Goal: Complete application form: Complete application form

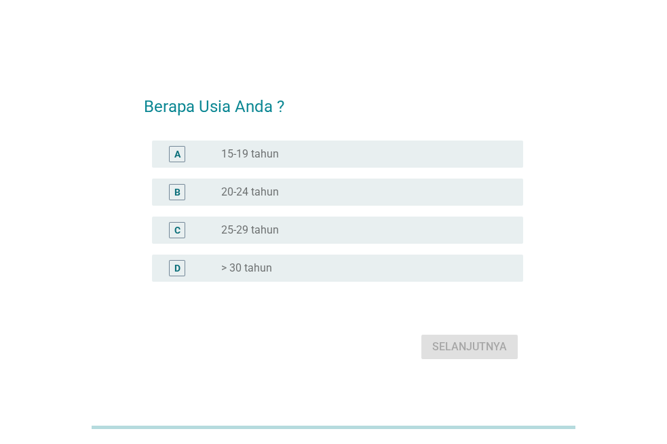
click at [256, 266] on label "> 30 tahun" at bounding box center [246, 268] width 51 height 14
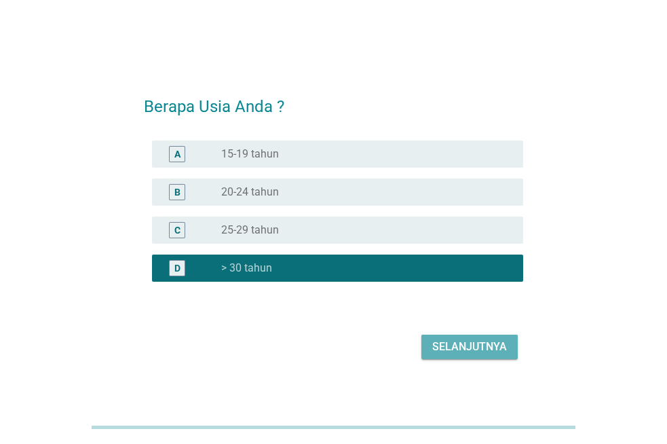
click at [448, 346] on div "Selanjutnya" at bounding box center [469, 347] width 75 height 16
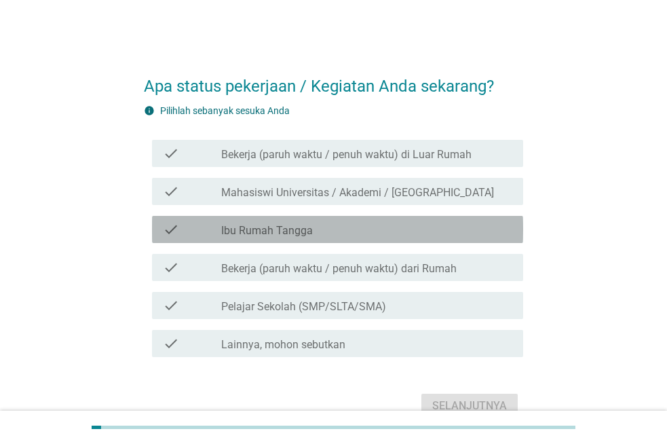
click at [174, 225] on icon "check" at bounding box center [171, 229] width 16 height 16
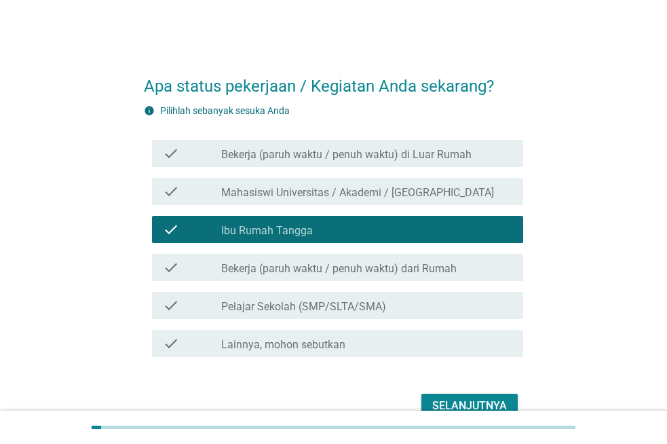
click at [174, 225] on icon "check" at bounding box center [171, 229] width 16 height 16
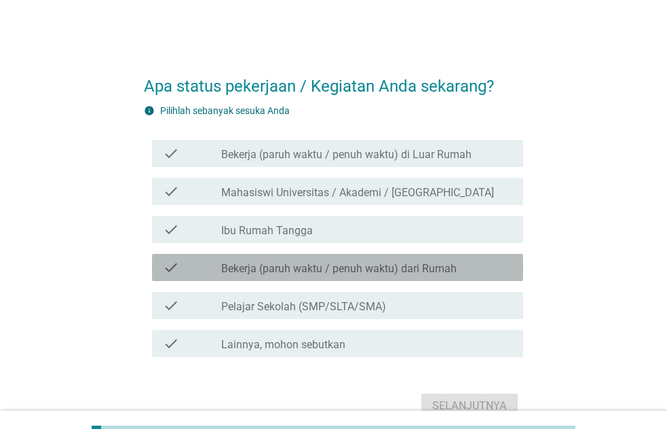
click at [194, 268] on div "check" at bounding box center [192, 267] width 58 height 16
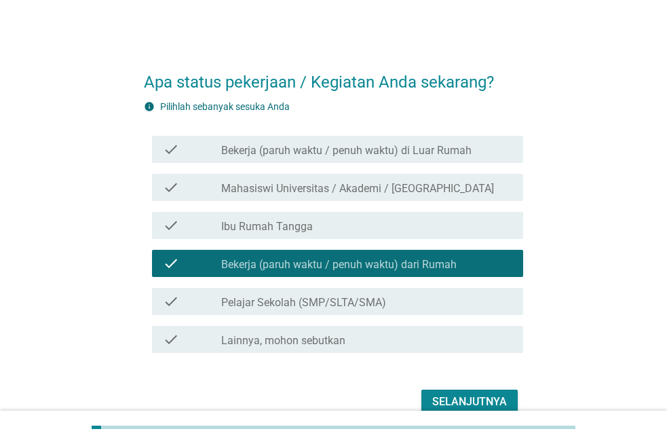
scroll to position [71, 0]
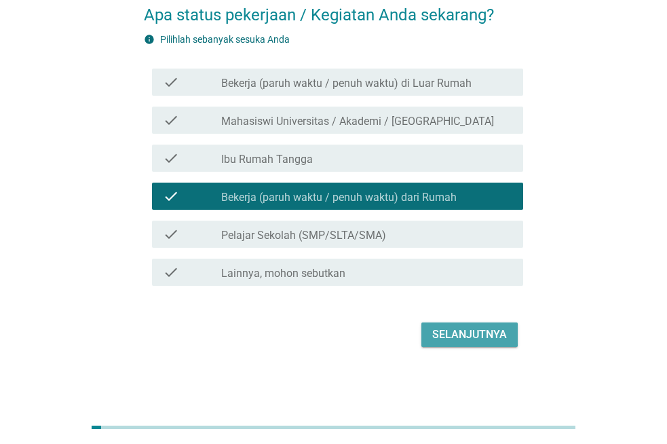
click at [456, 325] on button "Selanjutnya" at bounding box center [470, 334] width 96 height 24
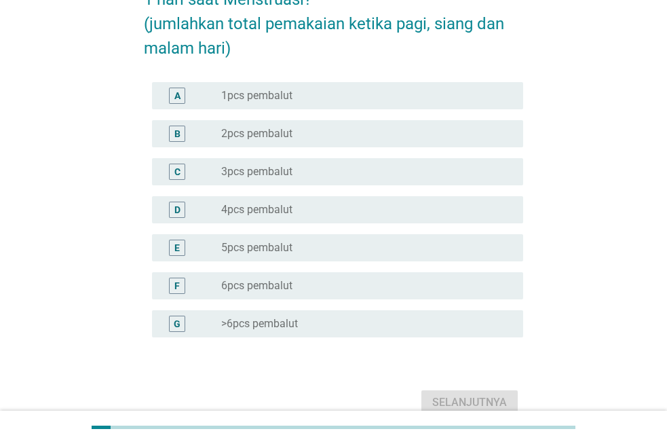
scroll to position [68, 0]
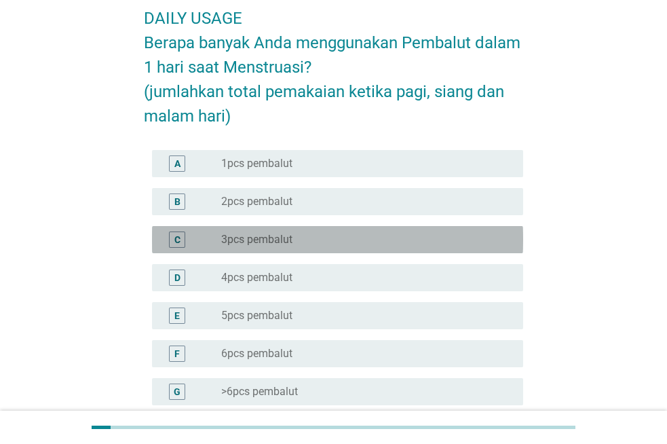
click at [242, 234] on label "3pcs pembalut" at bounding box center [256, 240] width 71 height 14
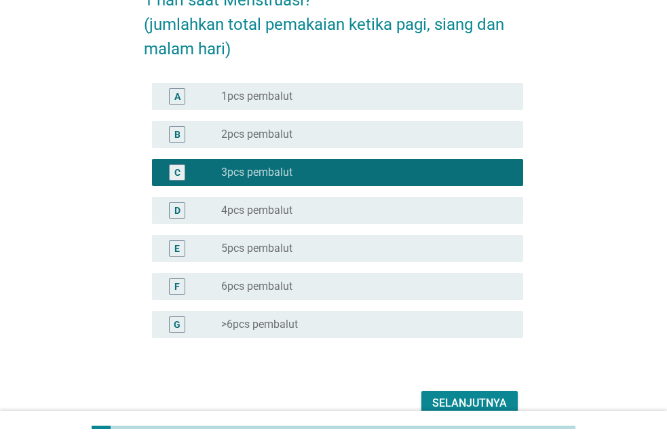
scroll to position [204, 0]
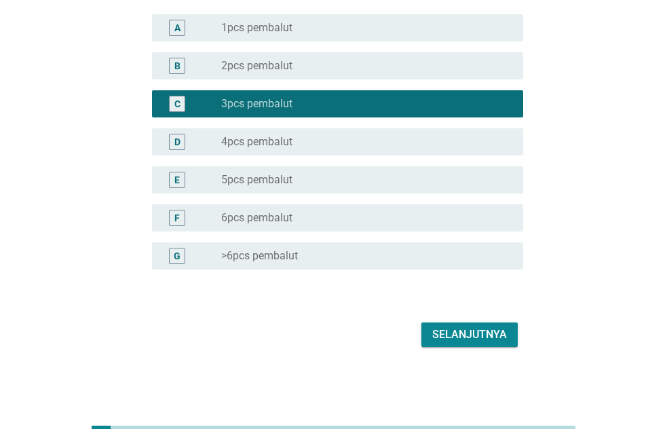
click at [481, 332] on div "Selanjutnya" at bounding box center [469, 335] width 75 height 16
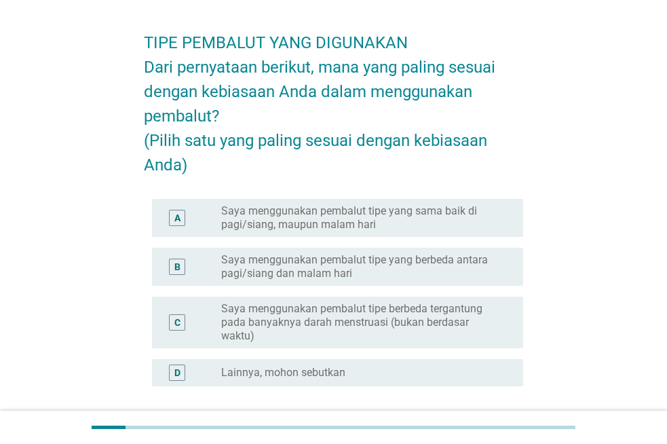
scroll to position [68, 0]
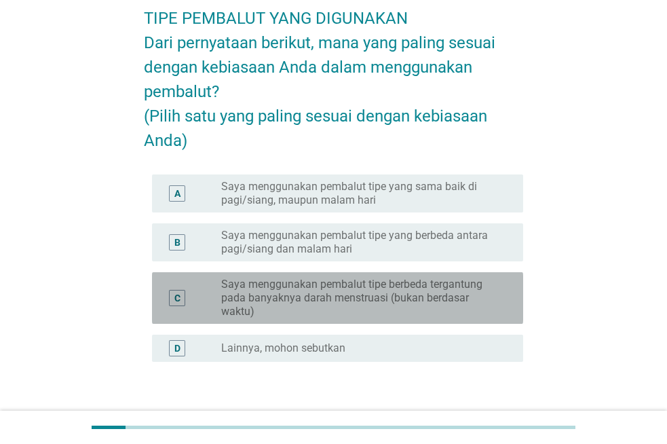
click at [378, 316] on label "Saya menggunakan pembalut tipe berbeda tergantung pada banyaknya darah menstrua…" at bounding box center [361, 298] width 280 height 41
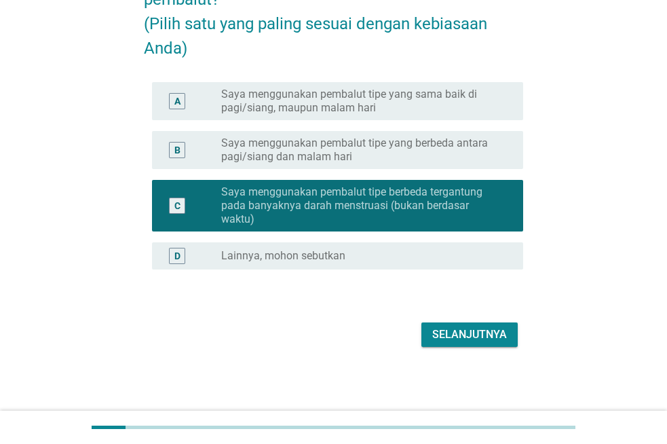
scroll to position [185, 0]
click at [437, 328] on div "Selanjutnya" at bounding box center [469, 335] width 75 height 16
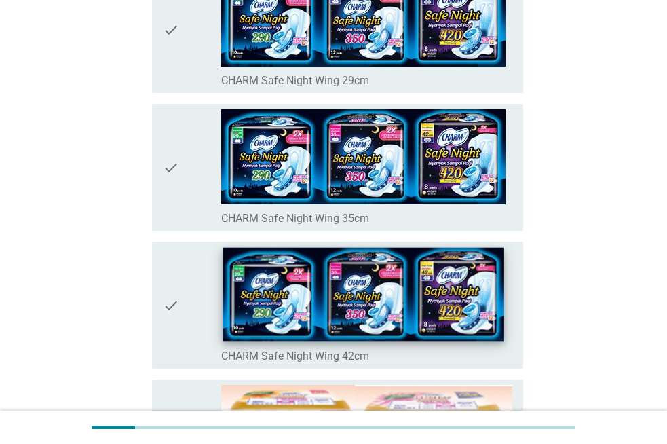
scroll to position [407, 0]
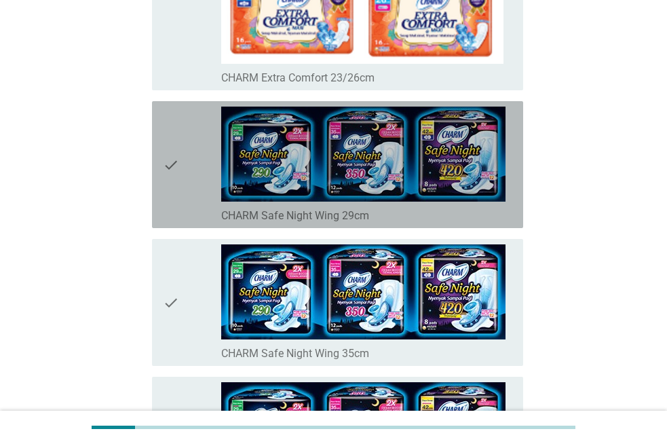
click at [168, 164] on icon "check" at bounding box center [171, 165] width 16 height 116
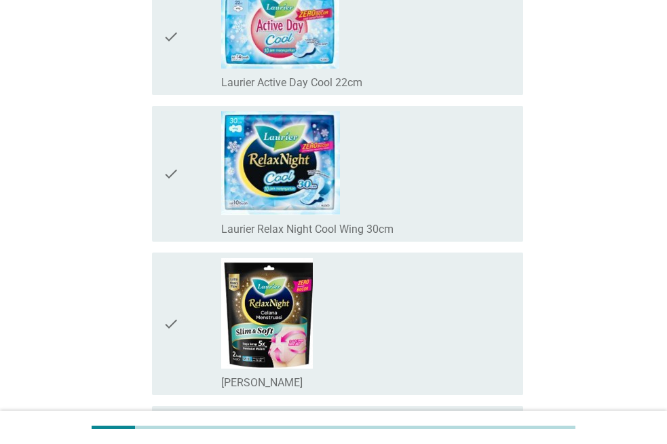
scroll to position [5452, 0]
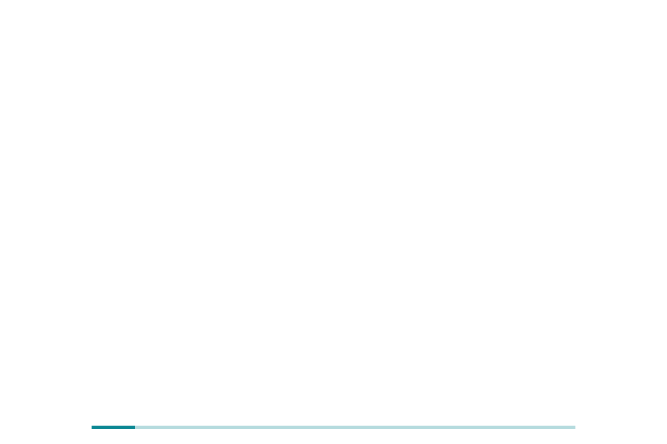
scroll to position [0, 0]
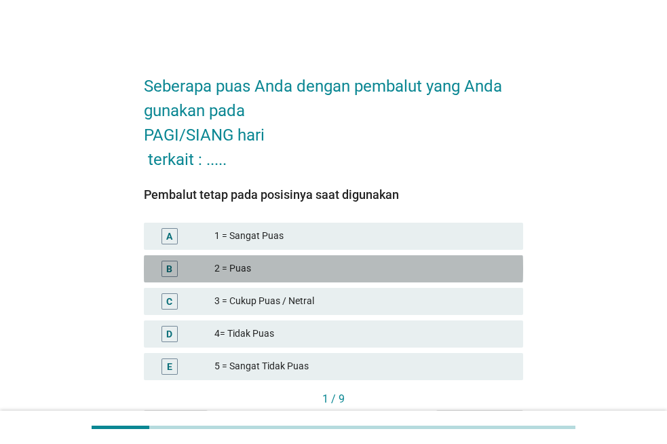
click at [221, 264] on div "2 = Puas" at bounding box center [364, 269] width 298 height 16
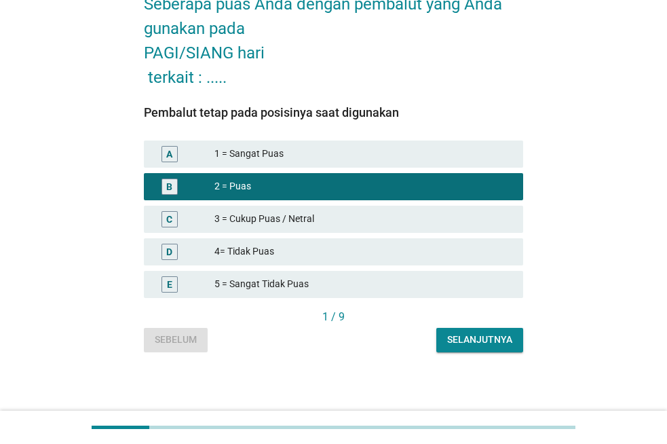
scroll to position [84, 0]
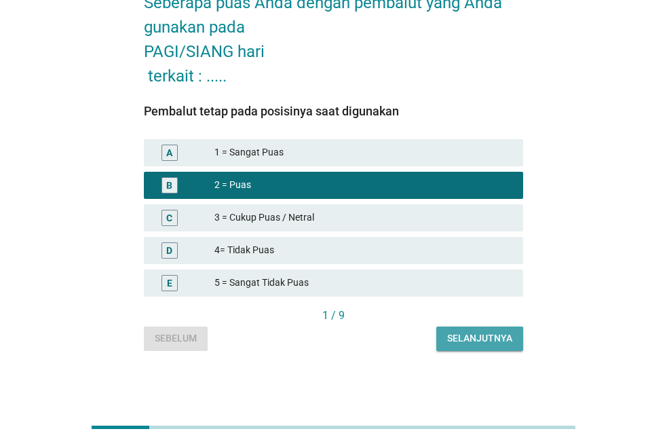
click at [464, 336] on div "Selanjutnya" at bounding box center [479, 338] width 65 height 14
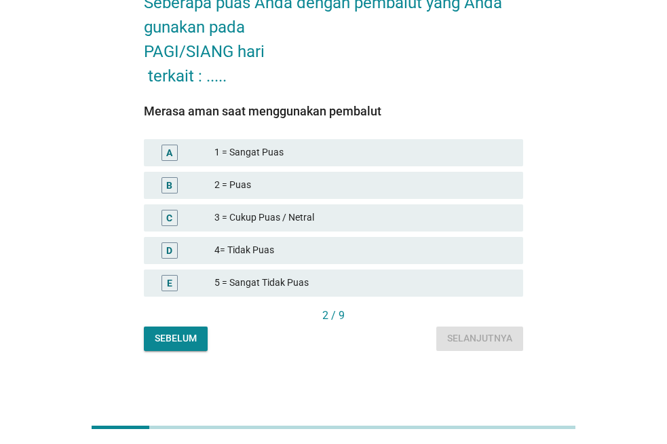
scroll to position [0, 0]
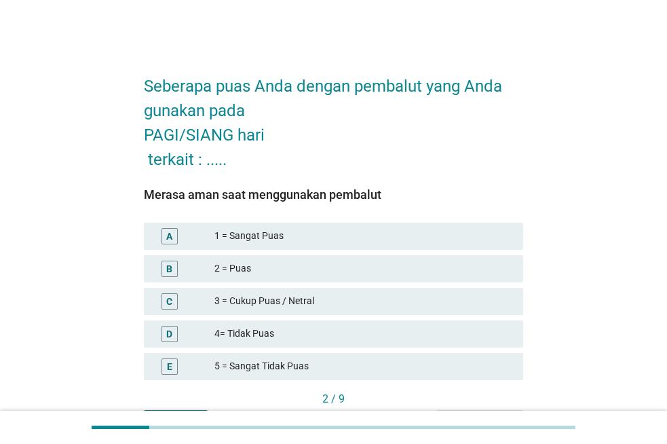
click at [303, 261] on div "2 = Puas" at bounding box center [364, 269] width 298 height 16
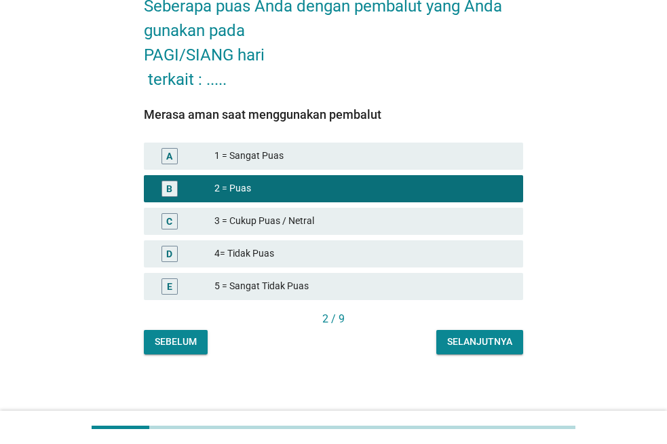
scroll to position [84, 0]
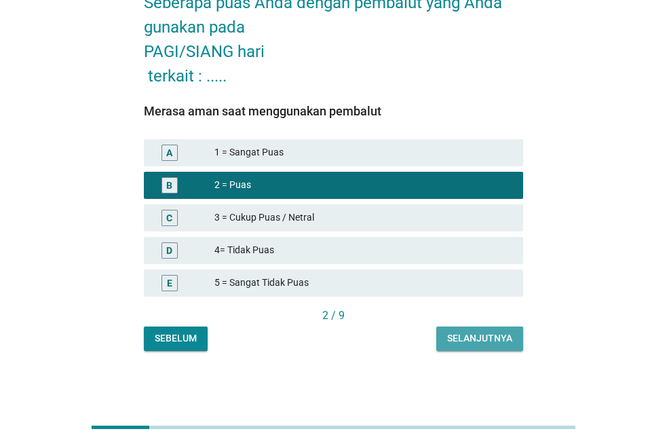
click at [477, 332] on div "Selanjutnya" at bounding box center [479, 338] width 65 height 14
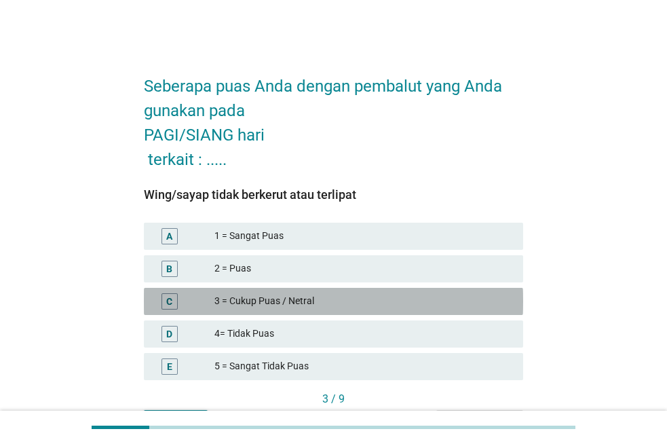
click at [314, 303] on div "3 = Cukup Puas / Netral" at bounding box center [364, 301] width 298 height 16
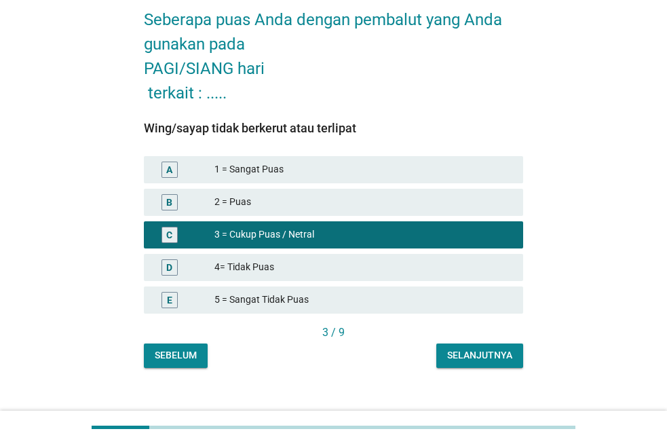
scroll to position [84, 0]
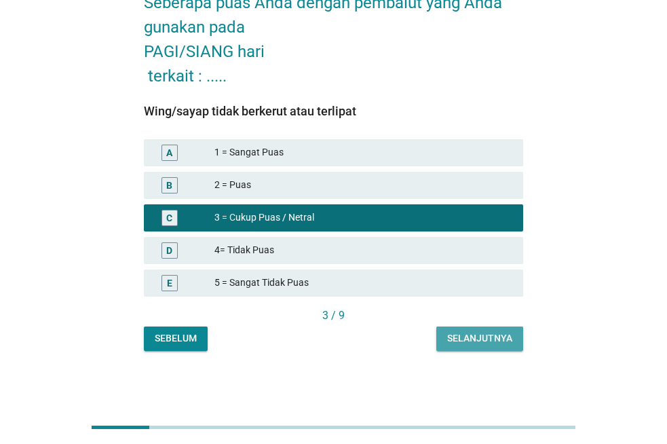
click at [477, 331] on div "Selanjutnya" at bounding box center [479, 338] width 65 height 14
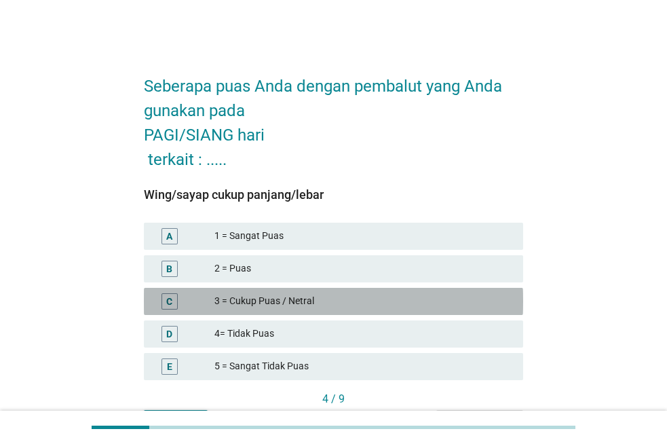
click at [273, 295] on div "3 = Cukup Puas / Netral" at bounding box center [364, 301] width 298 height 16
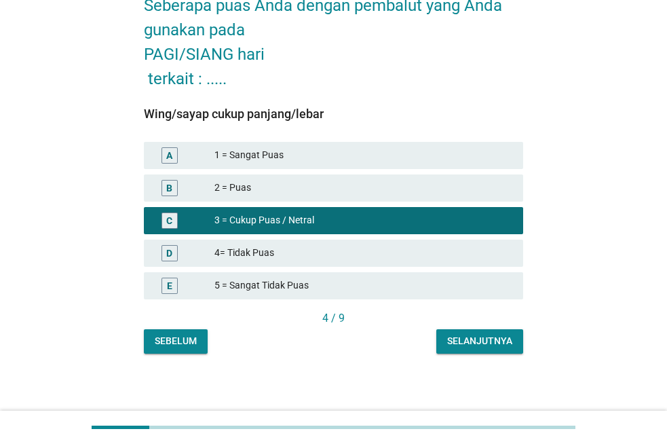
scroll to position [84, 0]
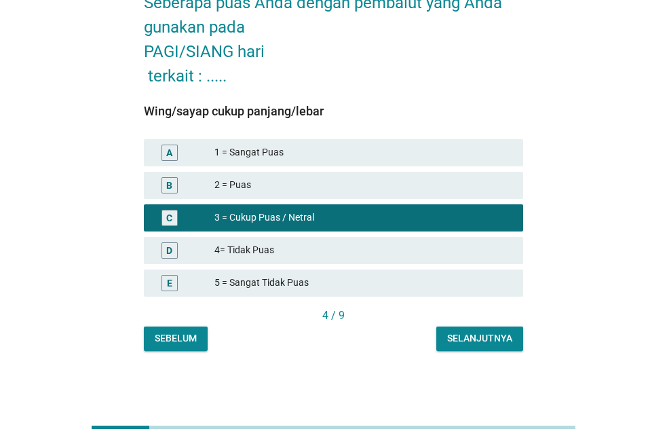
click at [456, 339] on div "Selanjutnya" at bounding box center [479, 338] width 65 height 14
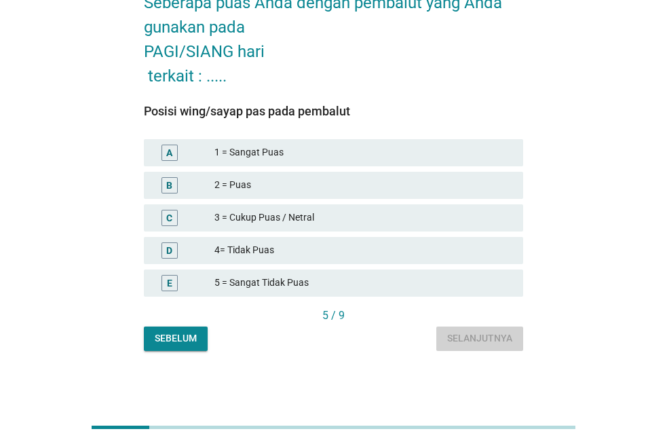
scroll to position [0, 0]
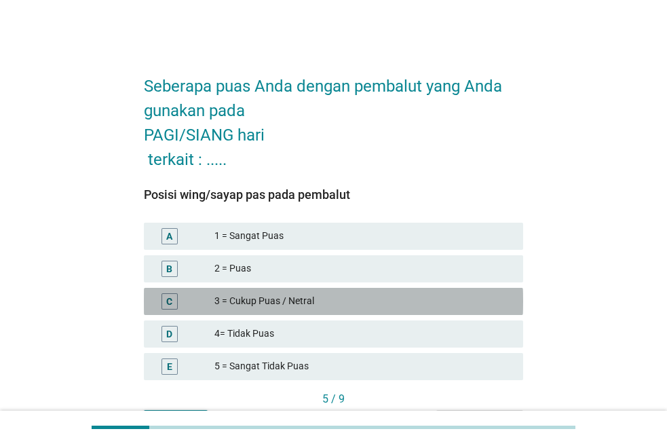
click at [280, 297] on div "3 = Cukup Puas / Netral" at bounding box center [364, 301] width 298 height 16
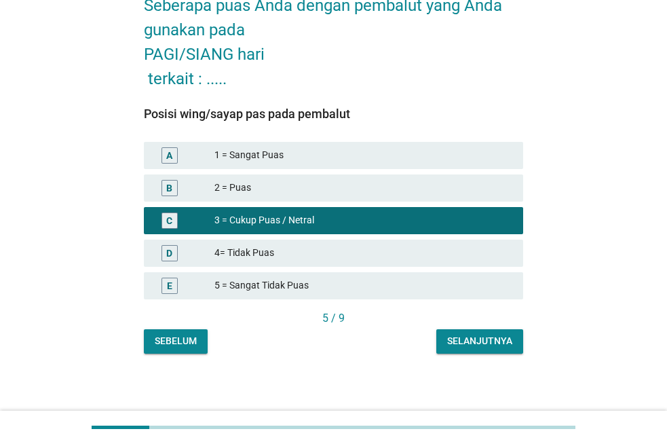
scroll to position [84, 0]
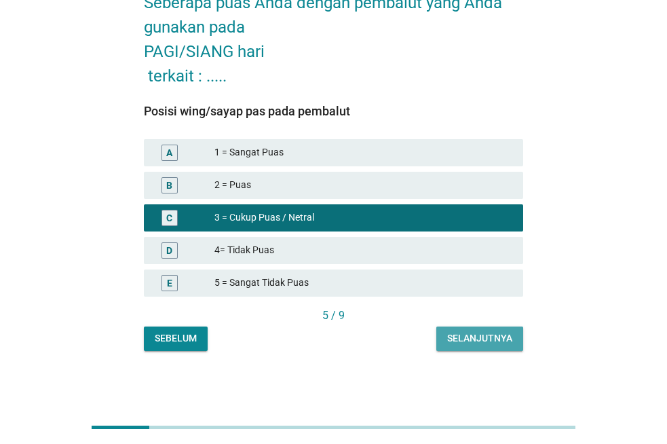
click at [475, 333] on div "Selanjutnya" at bounding box center [479, 338] width 65 height 14
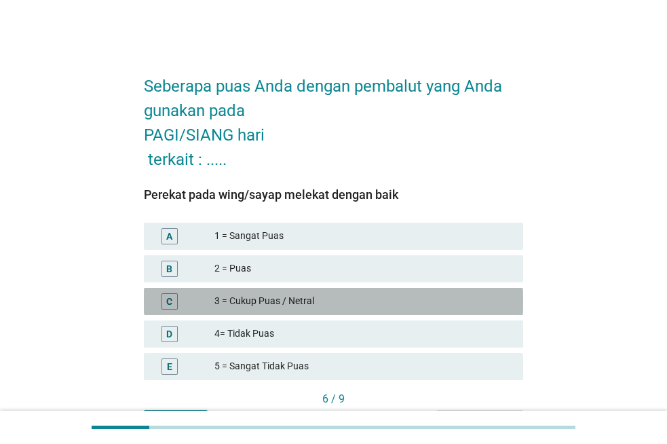
click at [277, 294] on div "3 = Cukup Puas / Netral" at bounding box center [364, 301] width 298 height 16
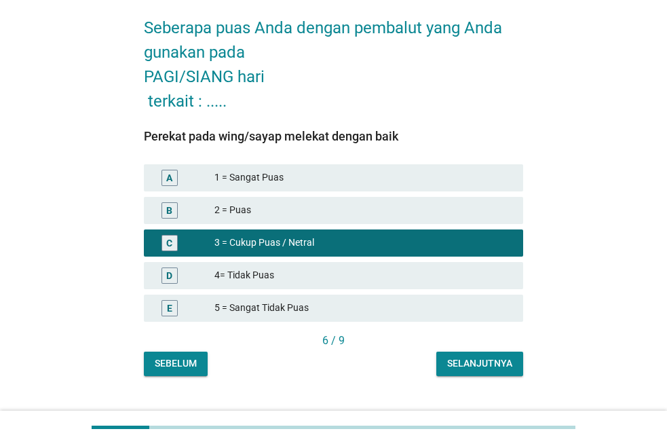
scroll to position [84, 0]
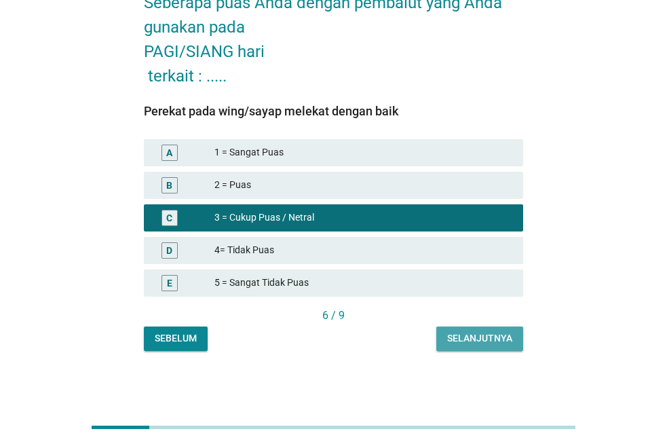
click at [457, 335] on div "Selanjutnya" at bounding box center [479, 338] width 65 height 14
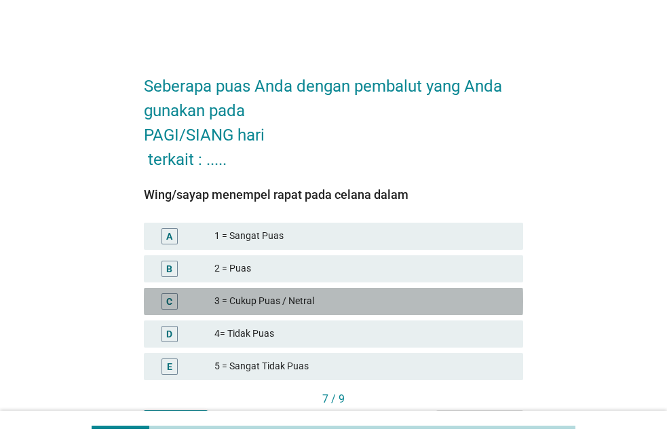
click at [327, 293] on div "3 = Cukup Puas / Netral" at bounding box center [364, 301] width 298 height 16
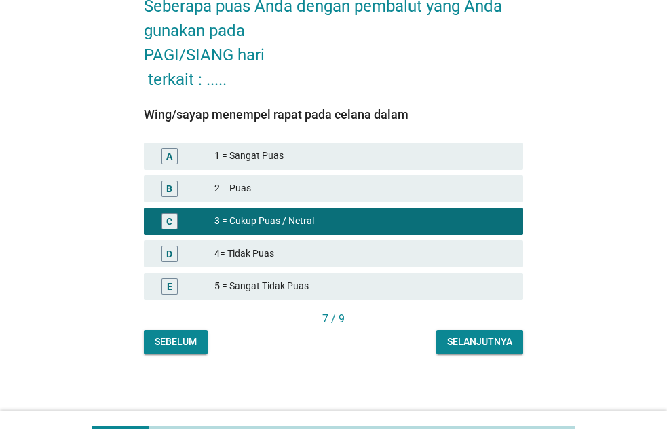
scroll to position [84, 0]
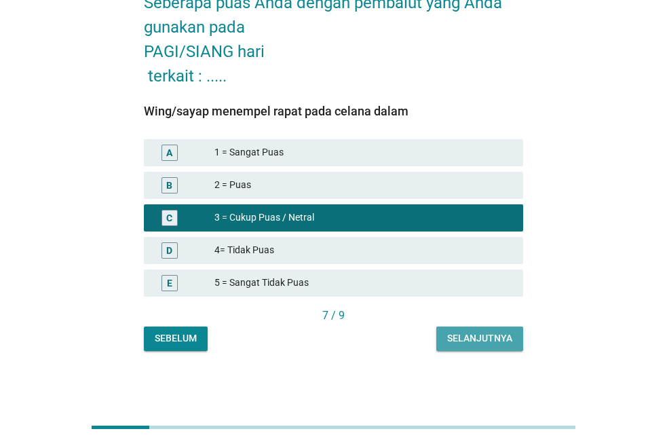
click at [454, 335] on div "Selanjutnya" at bounding box center [479, 338] width 65 height 14
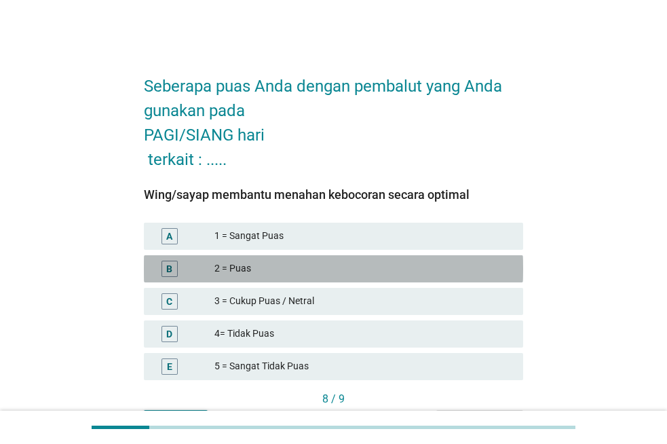
click at [306, 263] on div "2 = Puas" at bounding box center [364, 269] width 298 height 16
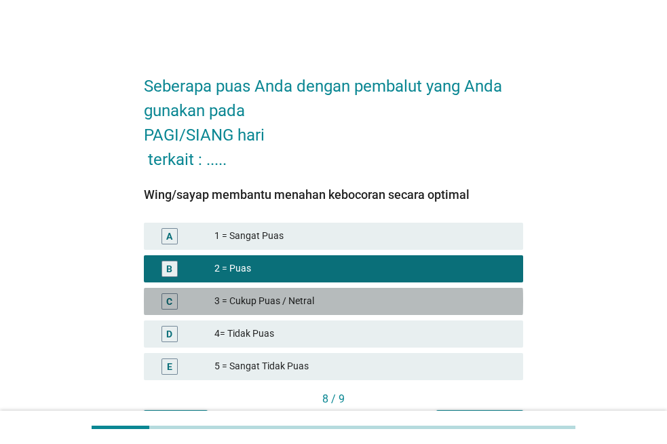
click at [329, 297] on div "3 = Cukup Puas / Netral" at bounding box center [364, 301] width 298 height 16
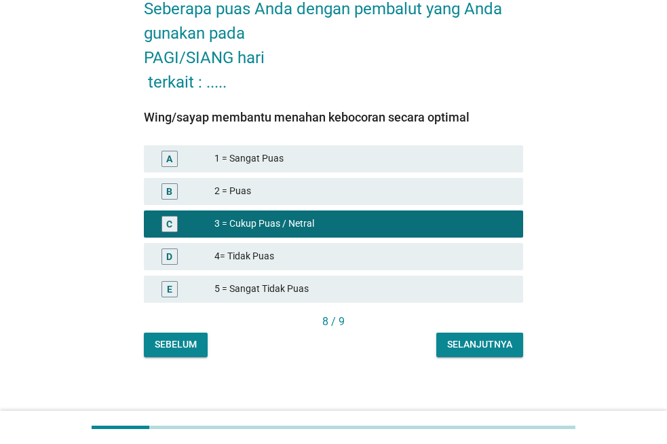
scroll to position [84, 0]
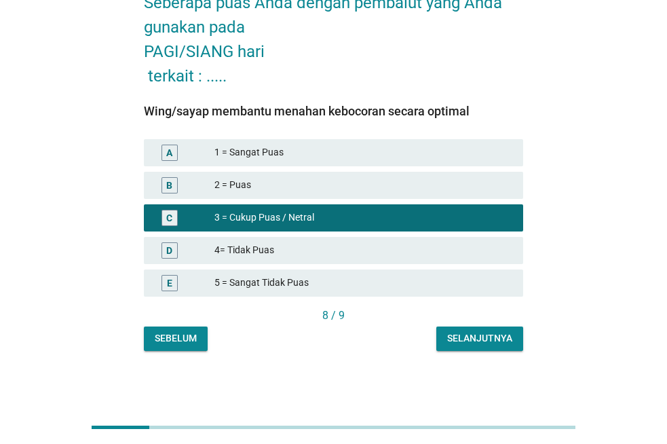
click at [456, 332] on div "Selanjutnya" at bounding box center [479, 338] width 65 height 14
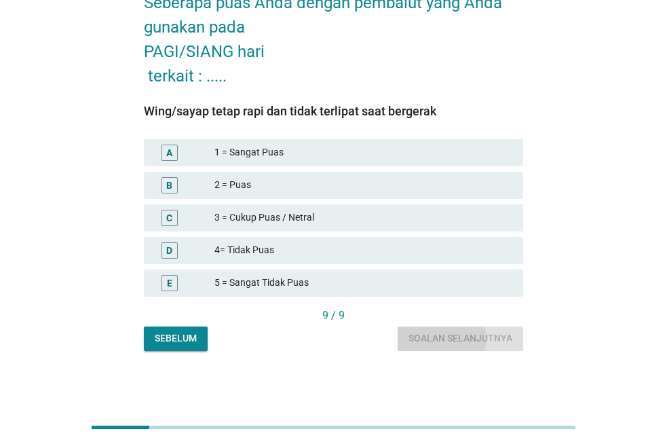
scroll to position [0, 0]
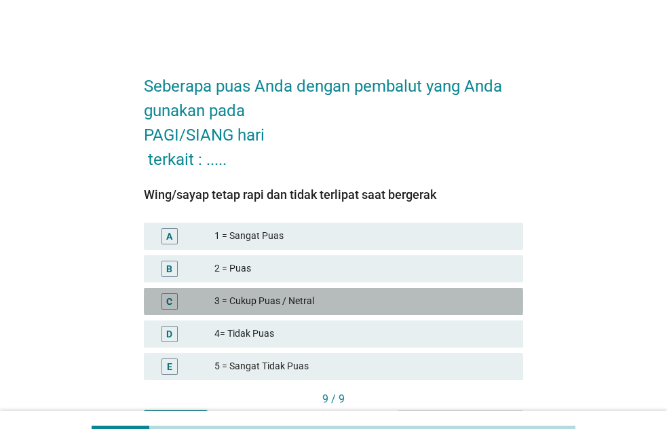
click at [321, 288] on div "C 3 = Cukup Puas / Netral" at bounding box center [334, 301] width 380 height 27
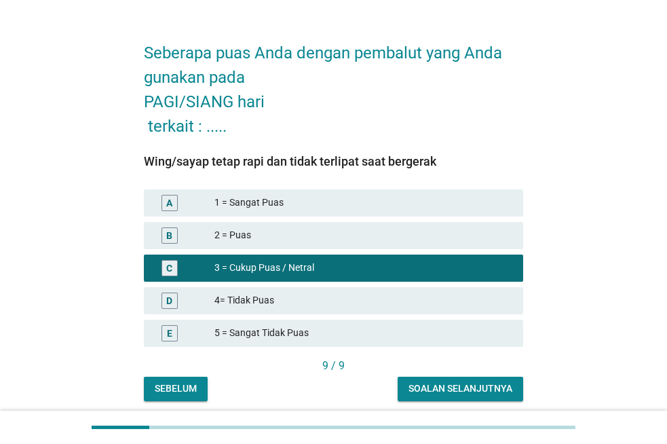
scroll to position [84, 0]
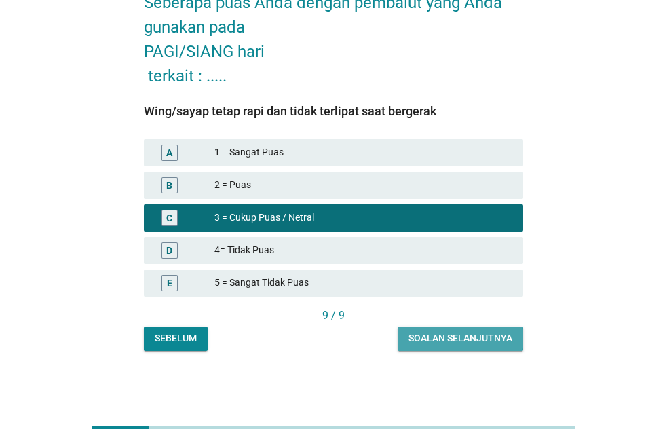
click at [471, 336] on div "Soalan selanjutnya" at bounding box center [461, 338] width 104 height 14
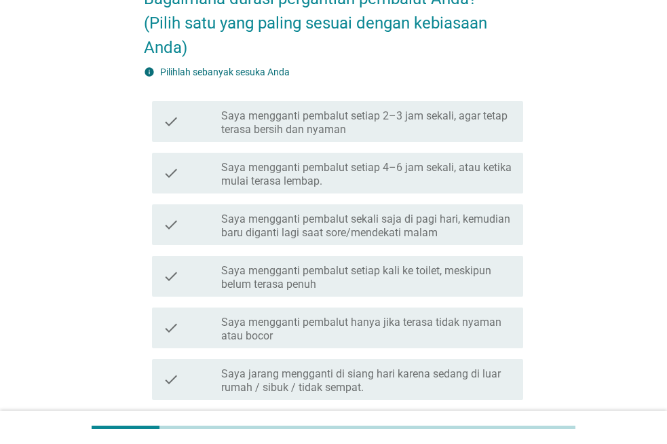
scroll to position [136, 0]
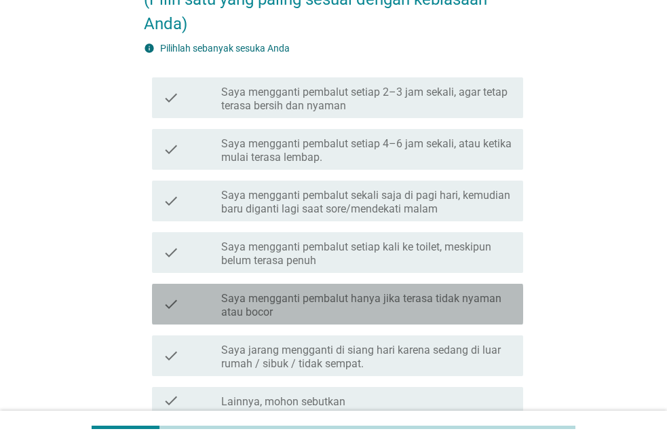
click at [377, 314] on label "Saya mengganti pembalut hanya jika terasa tidak nyaman atau bocor" at bounding box center [366, 305] width 291 height 27
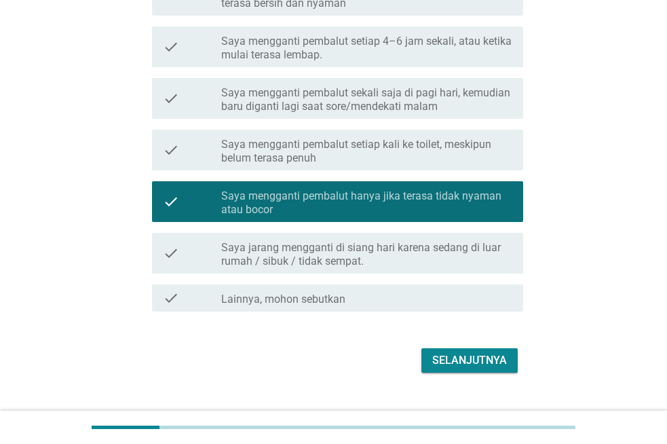
scroll to position [264, 0]
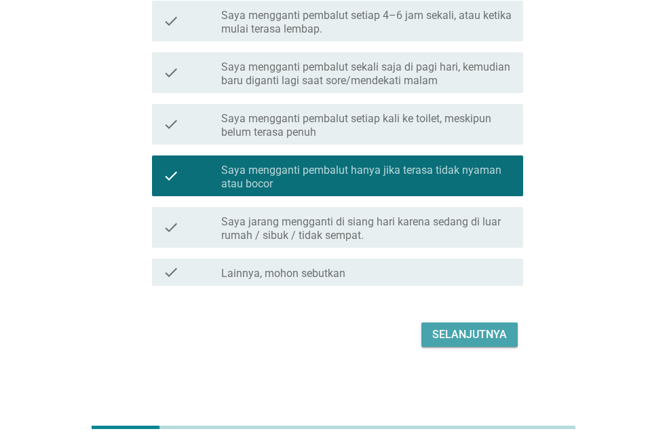
click at [474, 331] on div "Selanjutnya" at bounding box center [469, 335] width 75 height 16
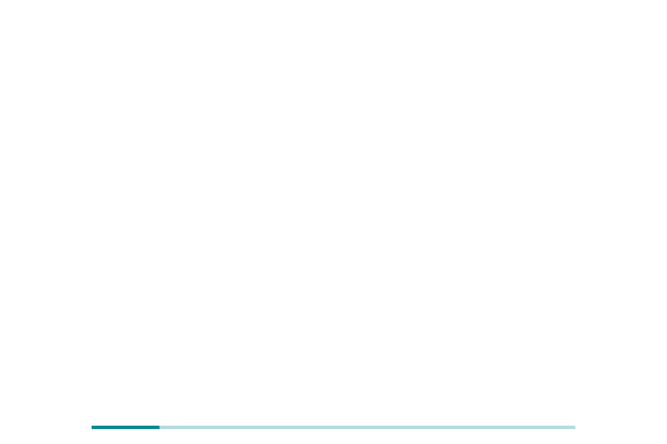
scroll to position [0, 0]
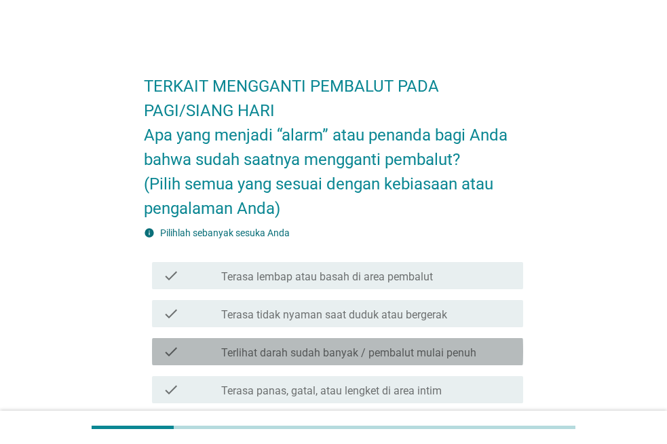
click at [456, 353] on label "Terlihat darah sudah banyak / pembalut mulai penuh" at bounding box center [348, 353] width 255 height 14
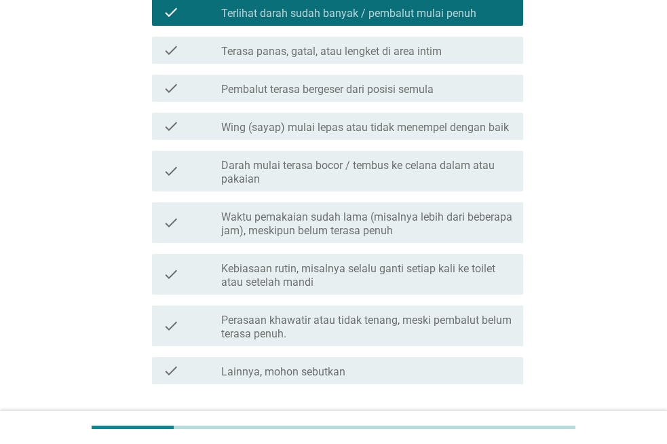
scroll to position [438, 0]
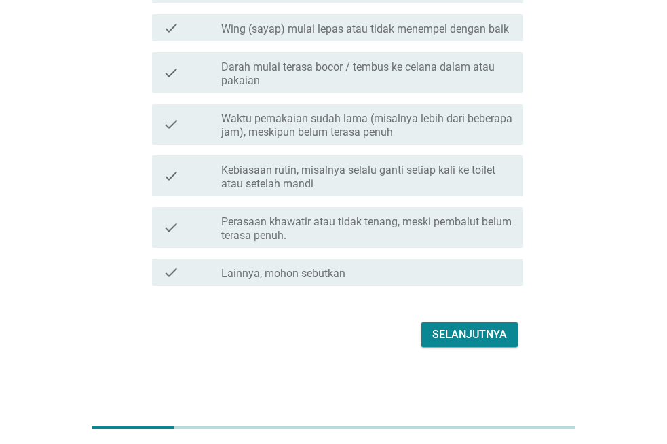
click at [464, 330] on div "Selanjutnya" at bounding box center [469, 335] width 75 height 16
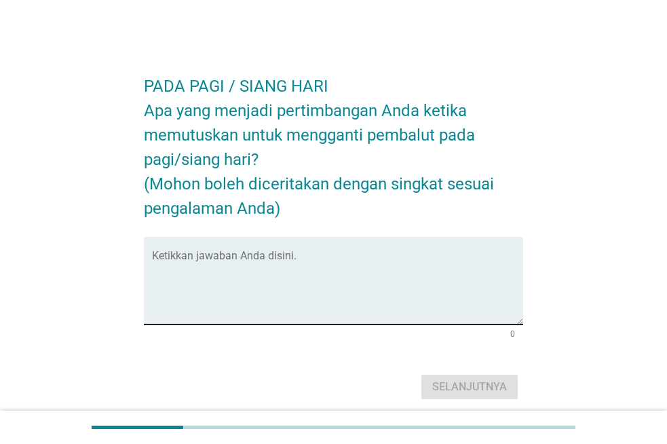
click at [248, 265] on textarea "Ketikkan jawaban Anda disini." at bounding box center [337, 288] width 371 height 71
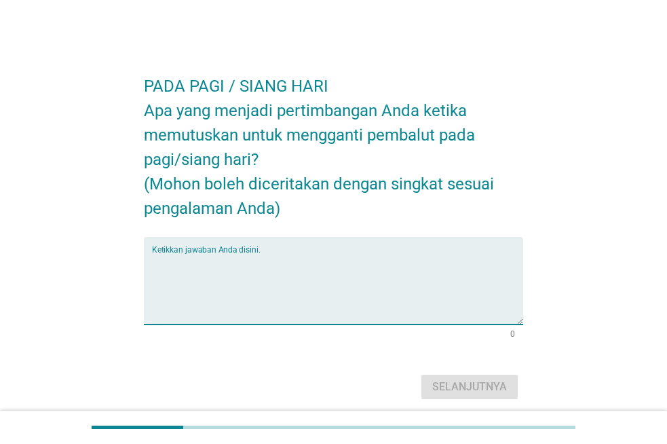
click at [198, 271] on textarea "Ketikkan jawaban Anda disini." at bounding box center [337, 288] width 371 height 71
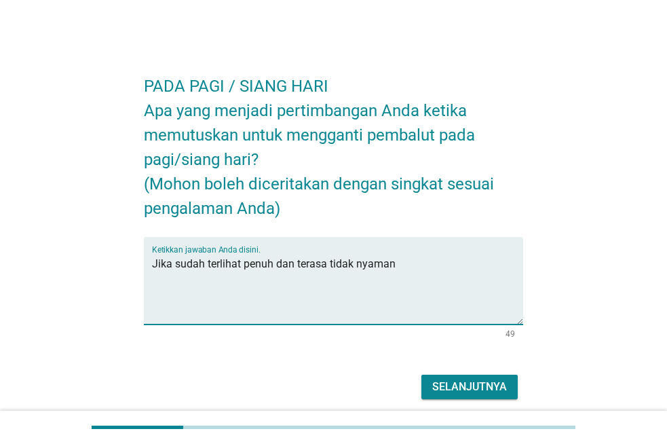
type textarea "Jika sudah terlihat penuh dan terasa tidak nyaman"
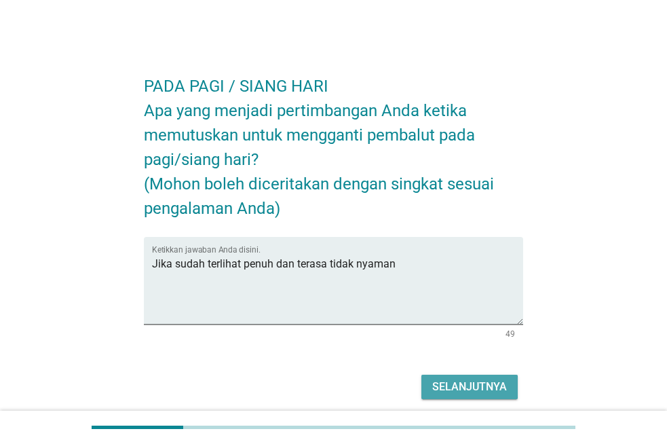
click at [454, 382] on div "Selanjutnya" at bounding box center [469, 387] width 75 height 16
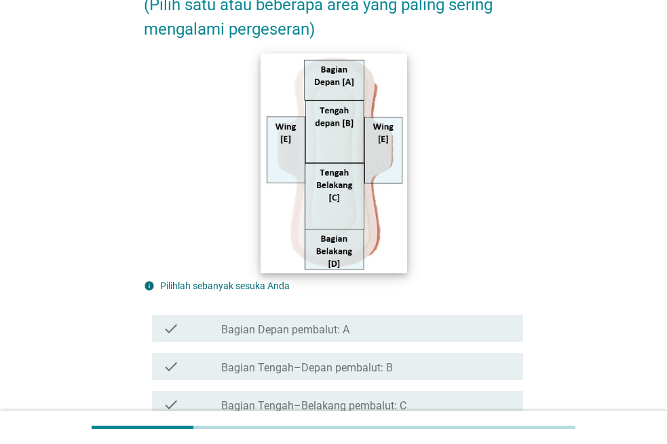
scroll to position [272, 0]
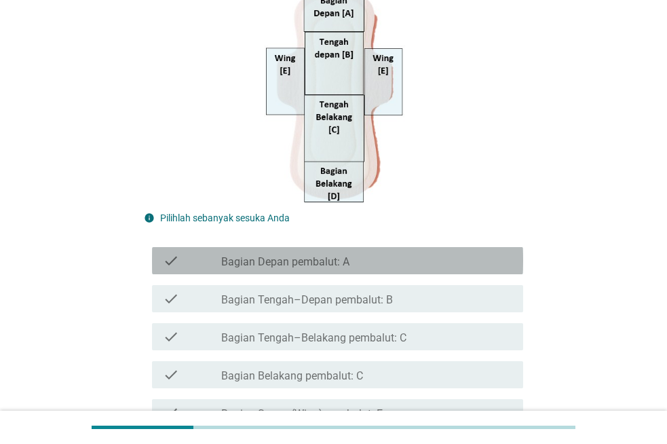
click at [314, 263] on label "Bagian Depan pembalut: A" at bounding box center [285, 262] width 128 height 14
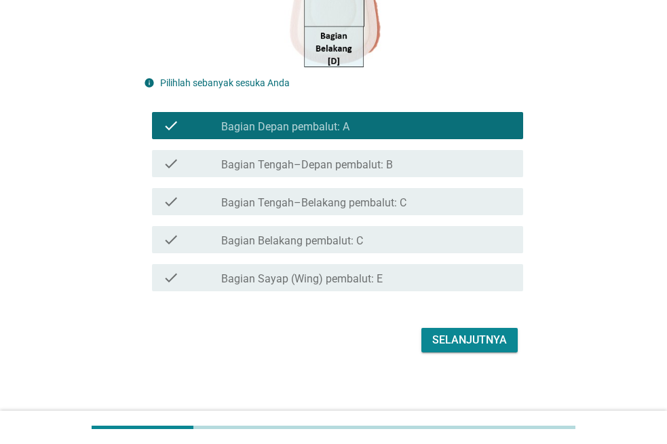
scroll to position [413, 0]
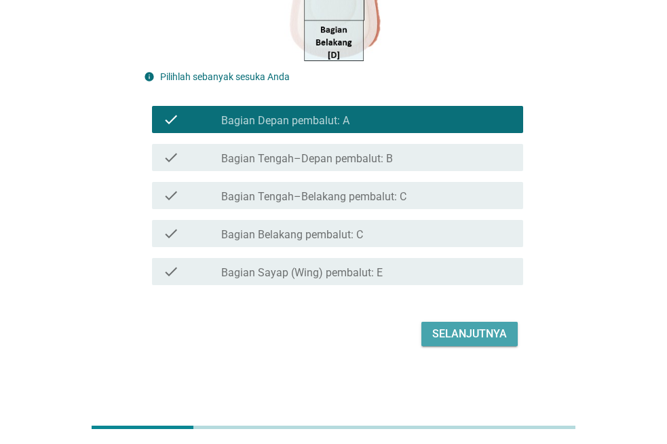
click at [477, 322] on button "Selanjutnya" at bounding box center [470, 334] width 96 height 24
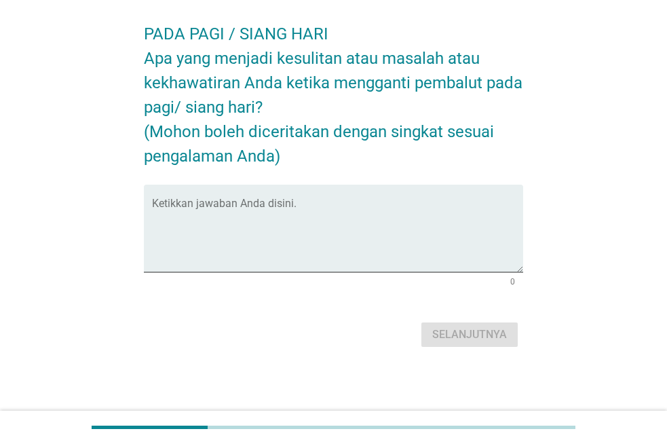
scroll to position [0, 0]
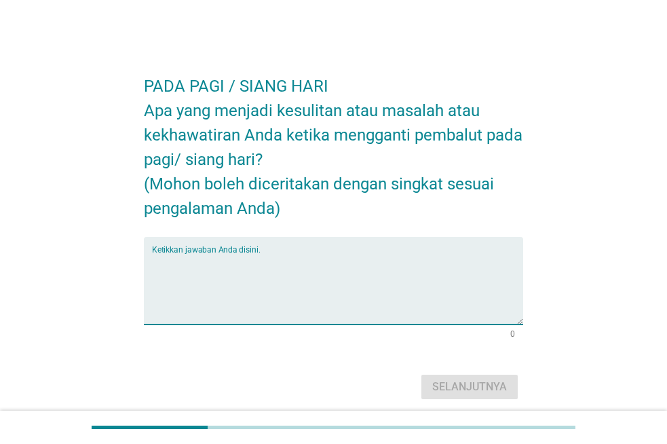
click at [261, 258] on textarea "Ketikkan jawaban Anda disini." at bounding box center [337, 288] width 371 height 71
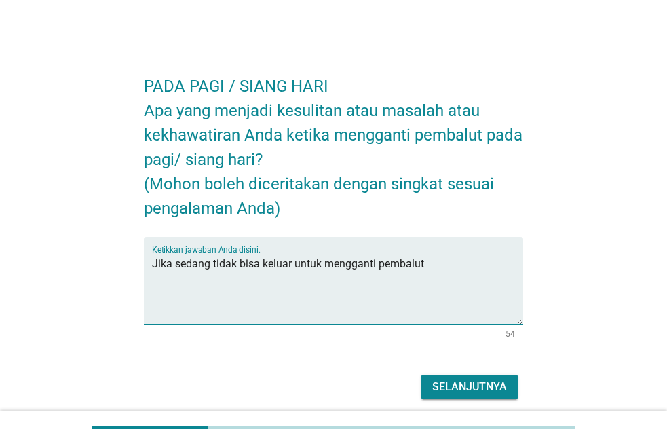
type textarea "Jika sedang tidak bisa keluar untuk mengganti pembalut"
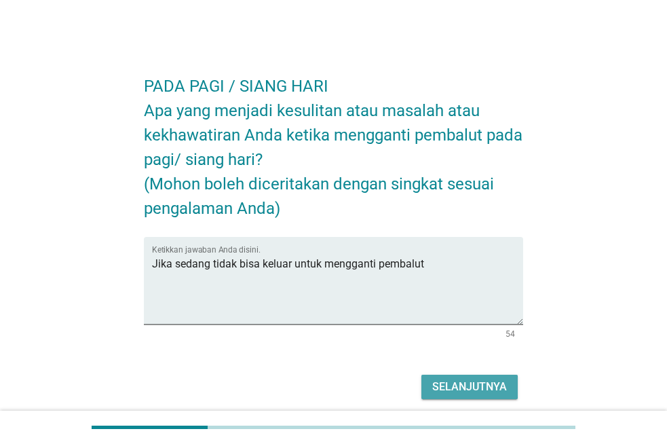
click at [451, 386] on div "Selanjutnya" at bounding box center [469, 387] width 75 height 16
